Goal: Task Accomplishment & Management: Manage account settings

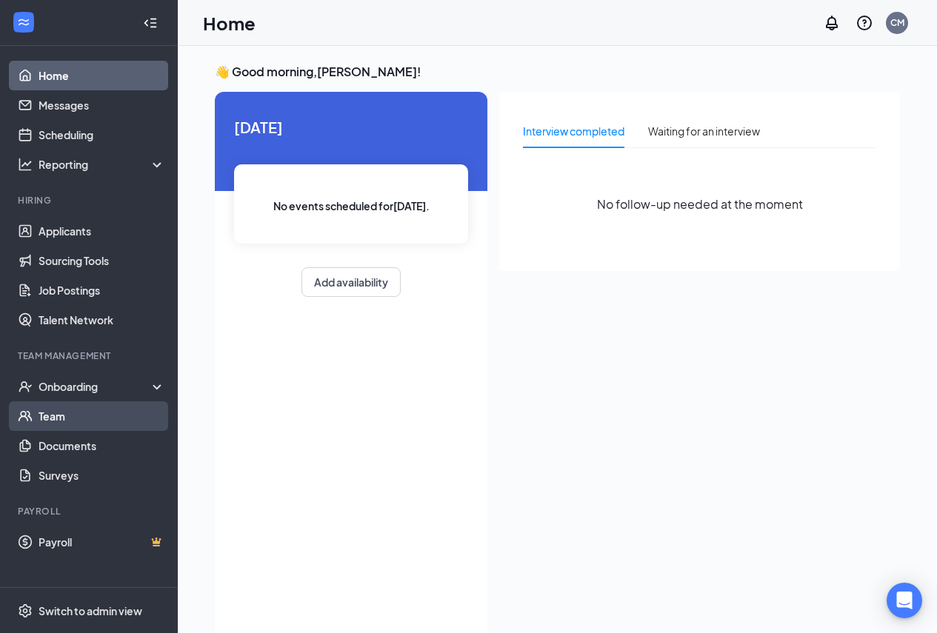
click at [111, 408] on link "Team" at bounding box center [102, 416] width 127 height 30
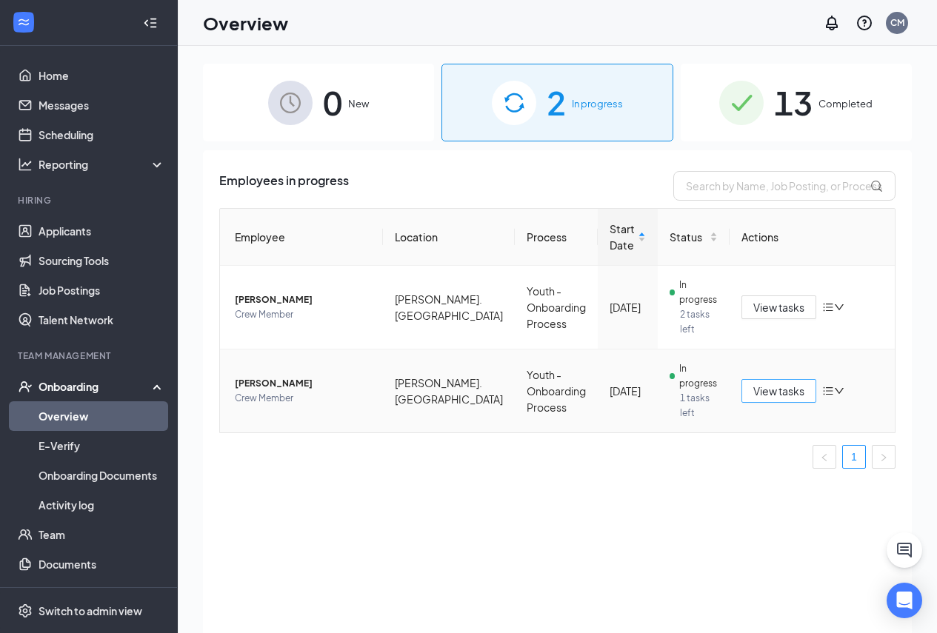
click at [772, 390] on span "View tasks" at bounding box center [778, 391] width 51 height 16
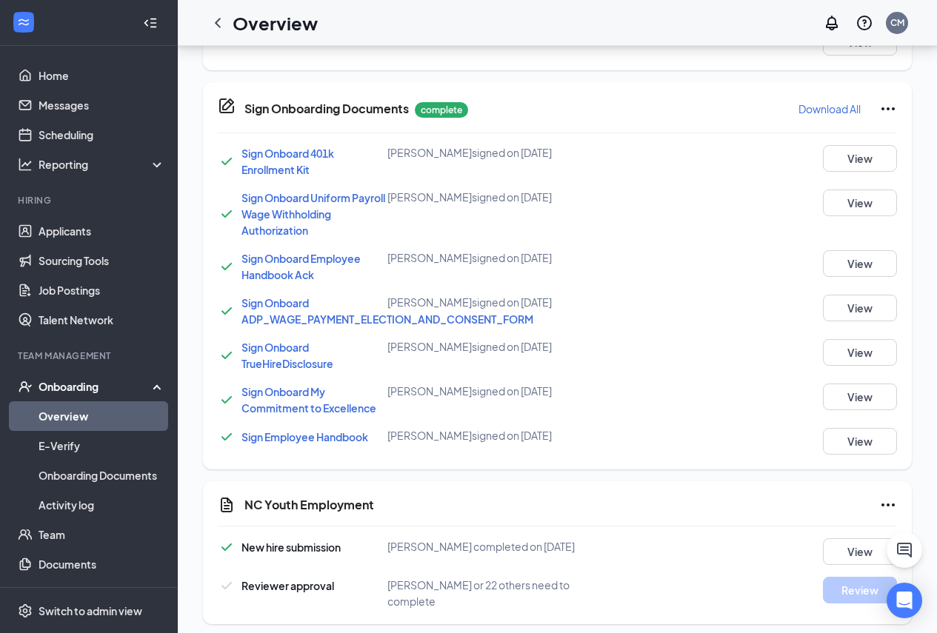
scroll to position [937, 0]
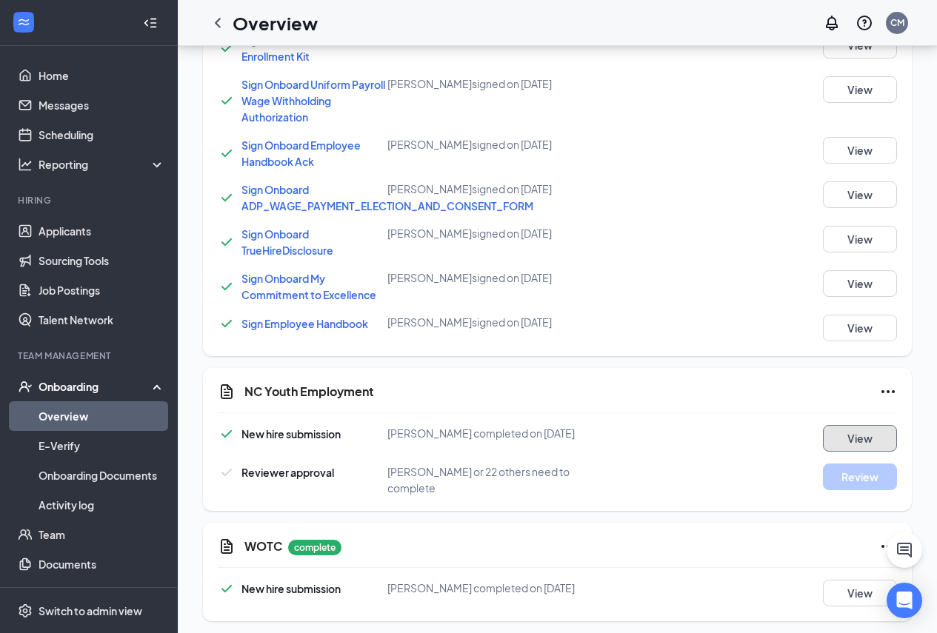
click at [845, 436] on button "View" at bounding box center [860, 438] width 74 height 27
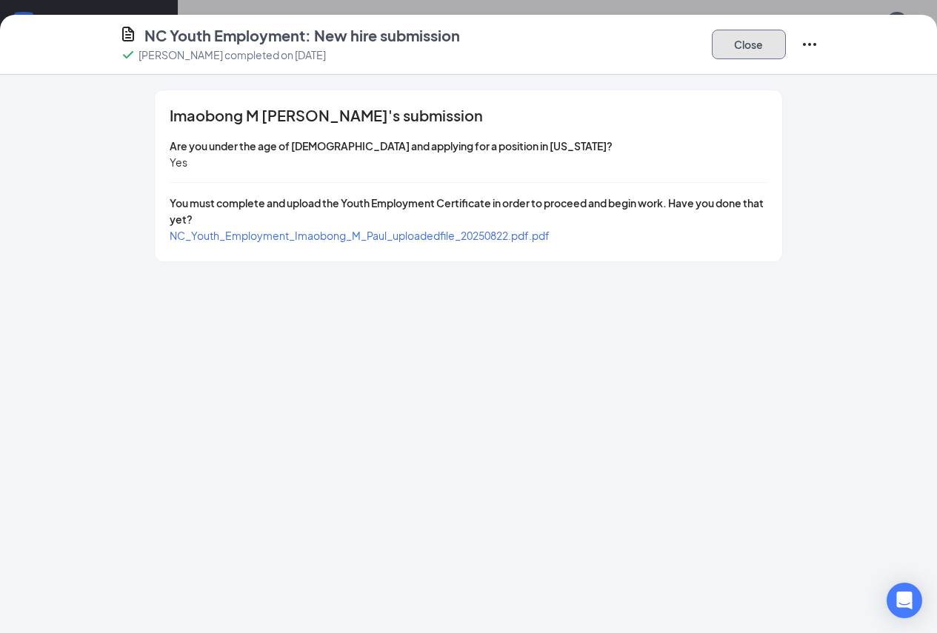
click at [786, 47] on button "Close" at bounding box center [749, 45] width 74 height 30
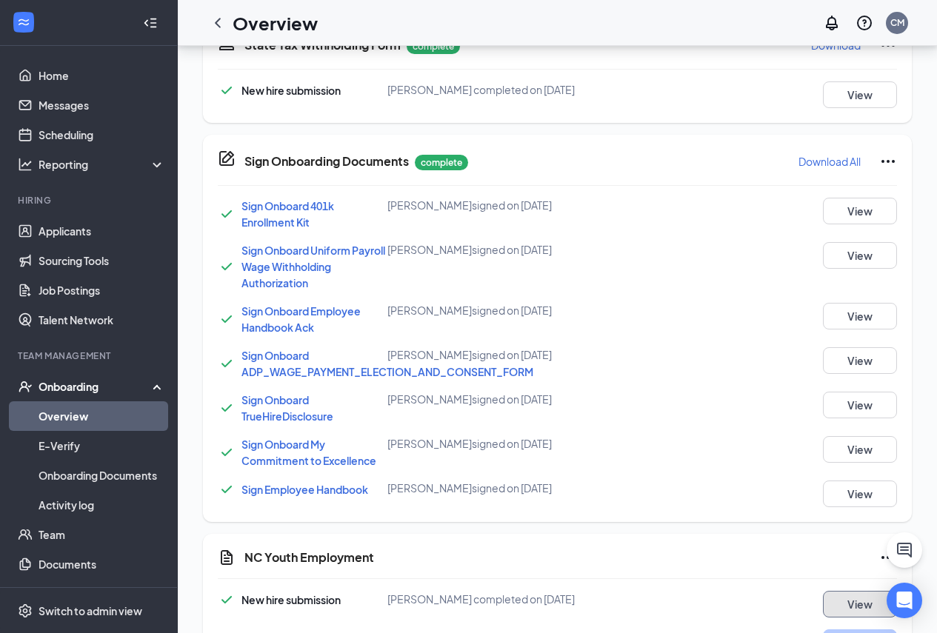
scroll to position [567, 0]
